Goal: Check status: Check status

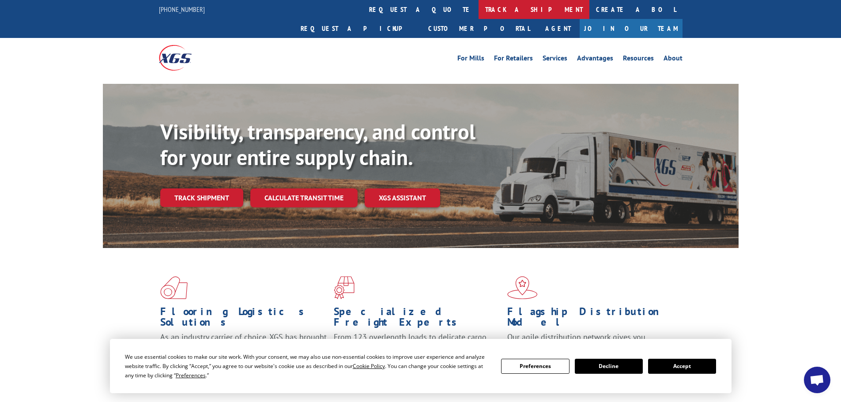
click at [478, 8] on link "track a shipment" at bounding box center [533, 9] width 111 height 19
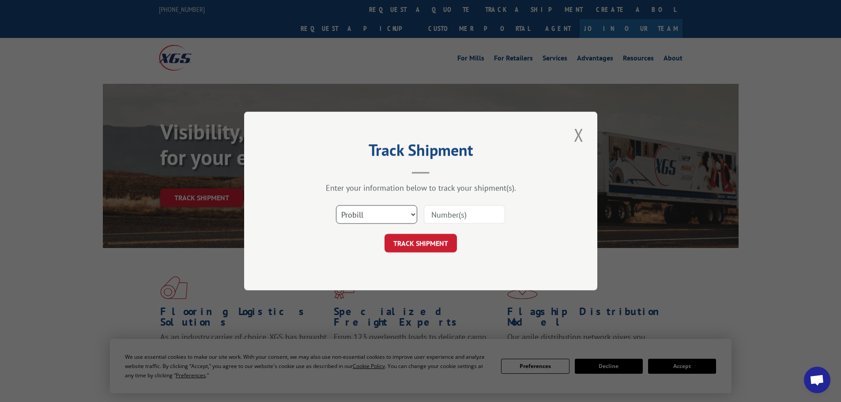
click at [359, 219] on select "Select category... Probill BOL PO" at bounding box center [376, 214] width 81 height 19
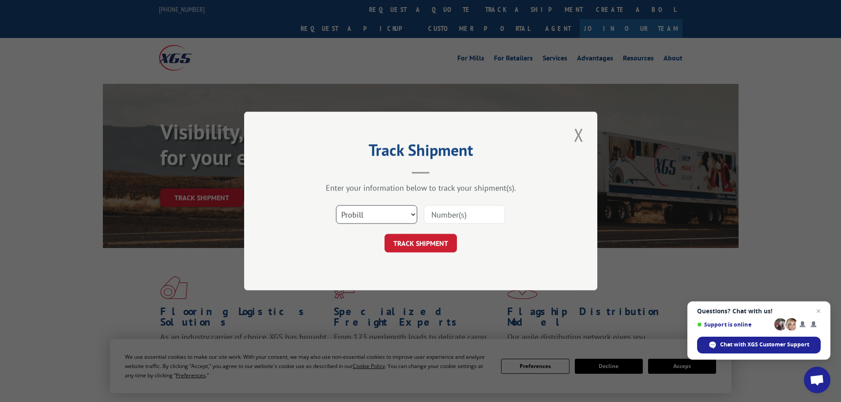
select select "po"
click at [336, 205] on select "Select category... Probill BOL PO" at bounding box center [376, 214] width 81 height 19
paste input "12536719"
type input "12536719"
click at [423, 248] on button "TRACK SHIPMENT" at bounding box center [420, 243] width 72 height 19
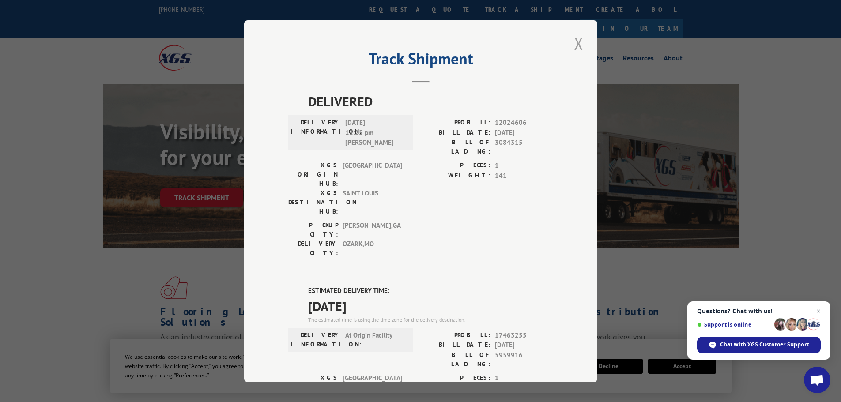
click at [574, 38] on button "Close modal" at bounding box center [578, 43] width 15 height 24
